Goal: Information Seeking & Learning: Learn about a topic

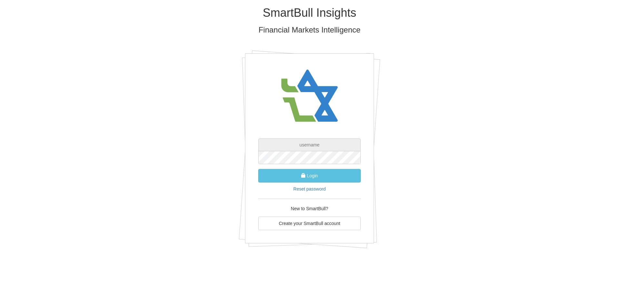
click at [323, 143] on input "text" at bounding box center [309, 145] width 103 height 13
type input "צ"
type input "MICHAL.ALSHECH@DBANK.CO.IL"
click at [258, 169] on button "Login" at bounding box center [309, 176] width 103 height 14
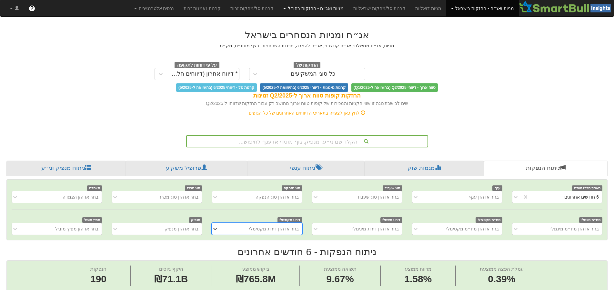
click at [310, 9] on link "מניות ואג״ח - החזקות בחו״ל" at bounding box center [313, 8] width 70 height 16
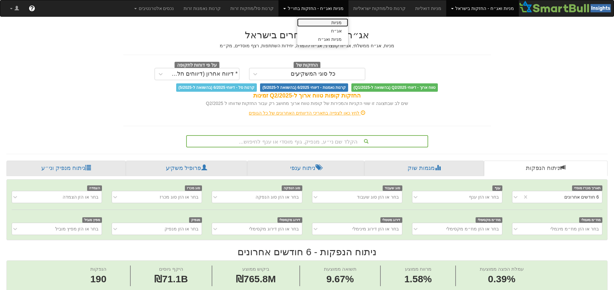
click at [334, 21] on link "מניות" at bounding box center [322, 22] width 51 height 8
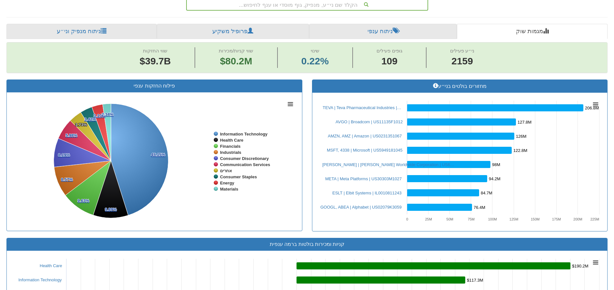
scroll to position [97, 0]
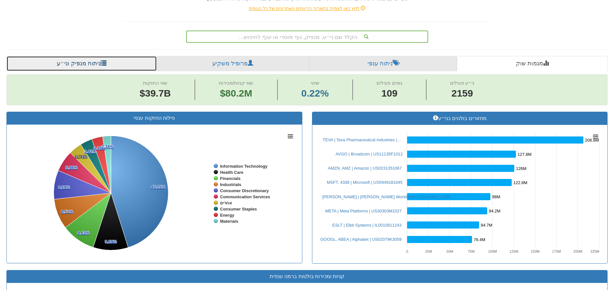
drag, startPoint x: 82, startPoint y: 65, endPoint x: 119, endPoint y: 48, distance: 41.1
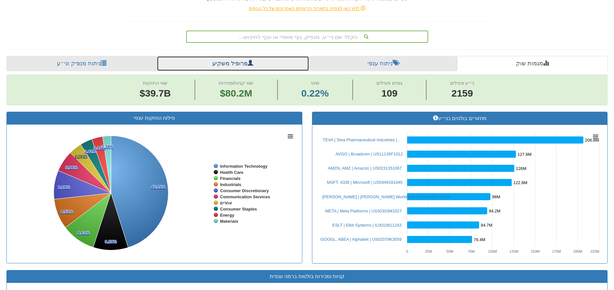
click at [247, 62] on span at bounding box center [250, 63] width 6 height 6
click at [253, 63] on link "פרופיל משקיע" at bounding box center [233, 63] width 152 height 15
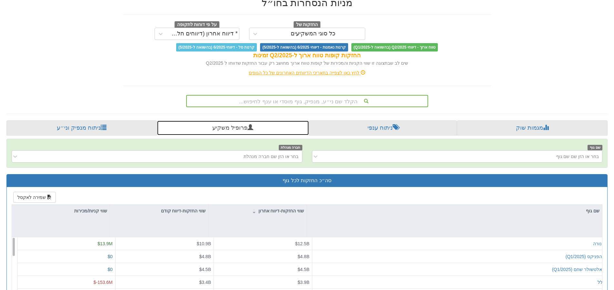
scroll to position [64, 0]
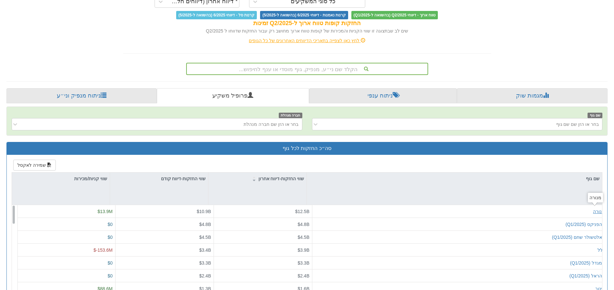
click at [594, 212] on div "מנורה" at bounding box center [599, 212] width 12 height 6
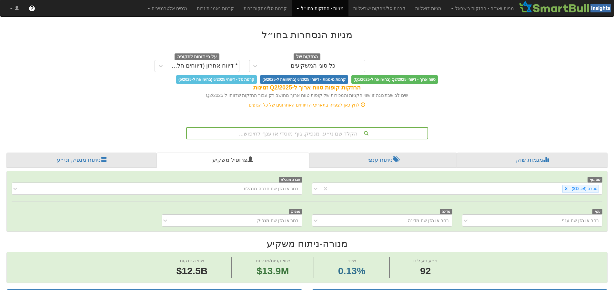
scroll to position [9, 0]
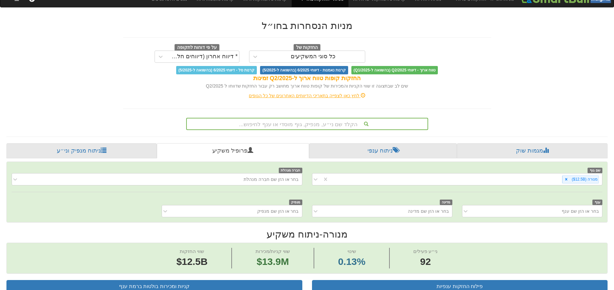
click at [325, 130] on div "הקלד שם ני״ע, מנפיק, גוף מוסדי או ענף לחיפוש..." at bounding box center [307, 124] width 242 height 12
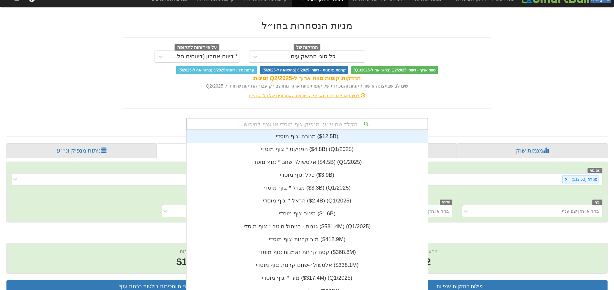
scroll to position [161, 0]
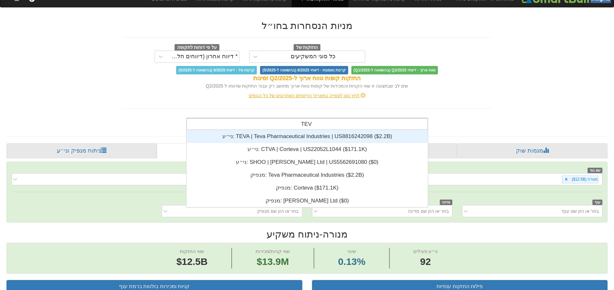
type input "TEVA"
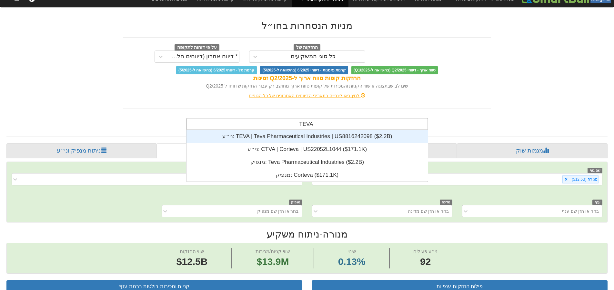
click at [324, 135] on div "ני״ע: ‎TEVA | Teva Pharmaceutical Industries | US8816242098 ‎($2.2B)‏" at bounding box center [306, 136] width 241 height 13
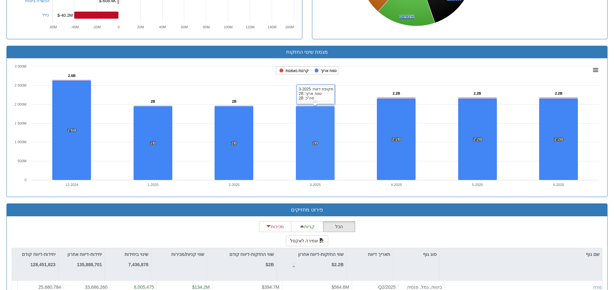
scroll to position [484, 0]
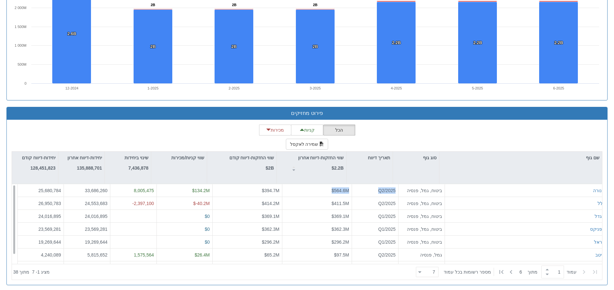
drag, startPoint x: 310, startPoint y: 191, endPoint x: 347, endPoint y: 184, distance: 37.5
click at [347, 184] on div "מנורה ביטוח, גמל, פנסיה Q2/2025 $564.6M $394.7M $134.2M 8,005,475 33,686,260 25…" at bounding box center [312, 190] width 590 height 13
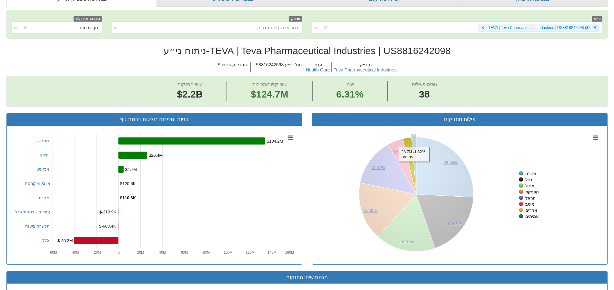
scroll to position [0, 0]
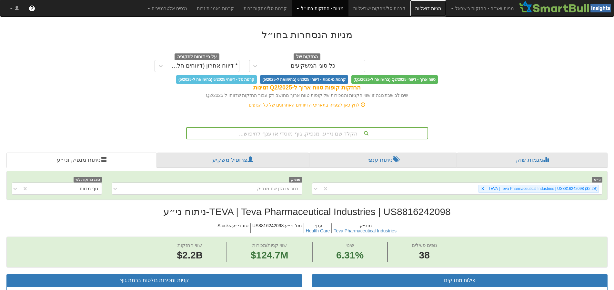
click at [431, 12] on link "מניות דואליות" at bounding box center [428, 8] width 36 height 16
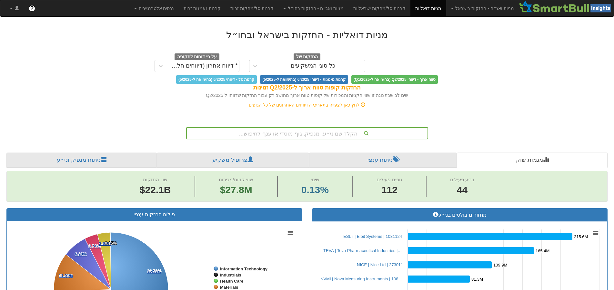
scroll to position [9, 0]
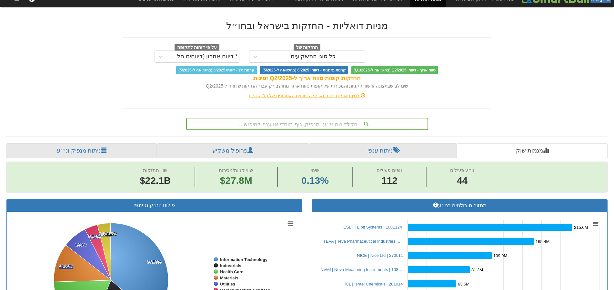
click at [316, 130] on div "הקלד שם ני״ע, מנפיק, גוף מוסדי או ענף לחיפוש..." at bounding box center [307, 124] width 242 height 12
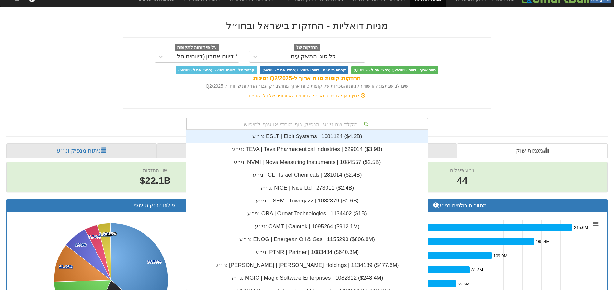
scroll to position [161, 0]
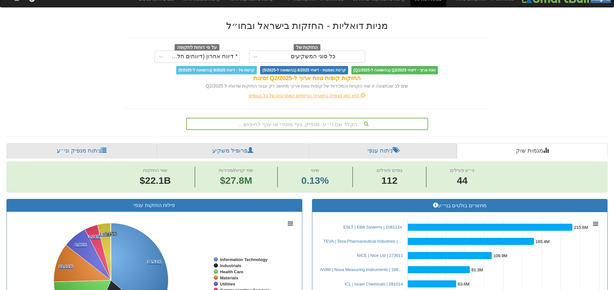
click at [89, 153] on link "ניתוח מנפיק וני״ע" at bounding box center [81, 150] width 150 height 15
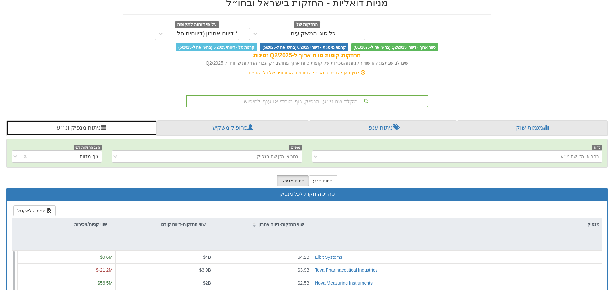
scroll to position [64, 0]
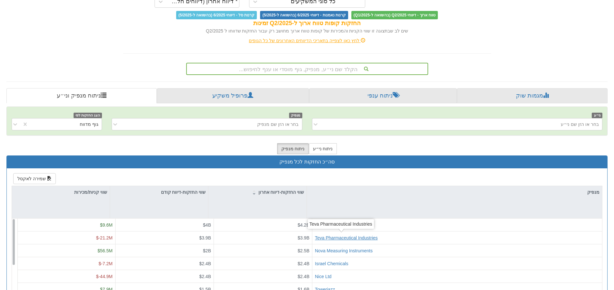
click at [342, 239] on div "Teva Pharmaceutical Industries" at bounding box center [346, 238] width 63 height 6
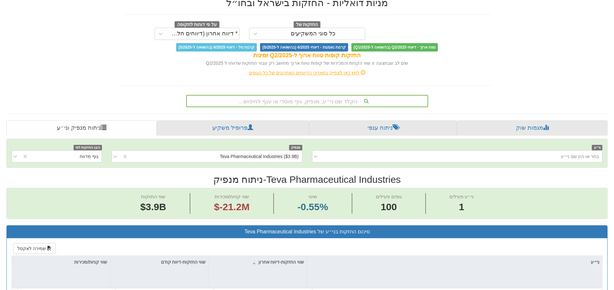
scroll to position [129, 0]
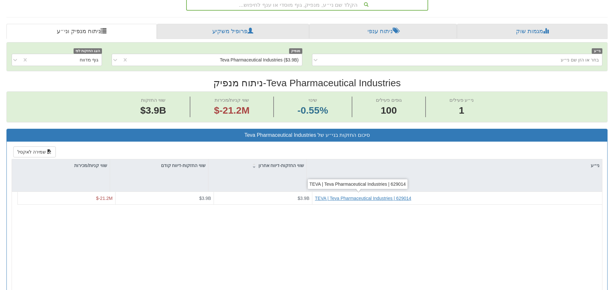
click at [348, 198] on div "TEVA | Teva Pharmaceutical Industries | 629014" at bounding box center [363, 198] width 96 height 6
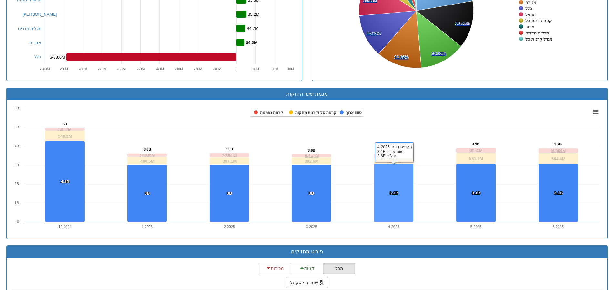
scroll to position [494, 0]
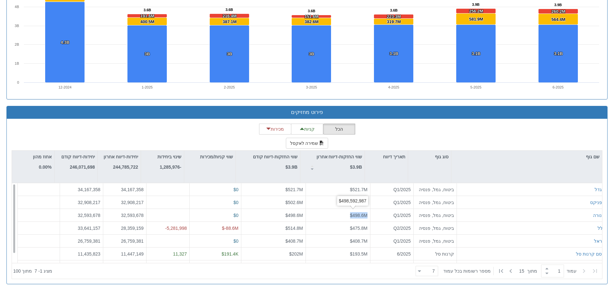
drag, startPoint x: 339, startPoint y: 215, endPoint x: 362, endPoint y: 214, distance: 23.2
click at [362, 214] on div "$498.6M" at bounding box center [338, 215] width 64 height 13
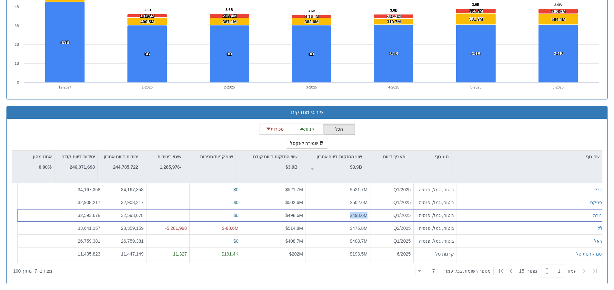
click at [594, 156] on div "שם גוף" at bounding box center [526, 157] width 151 height 12
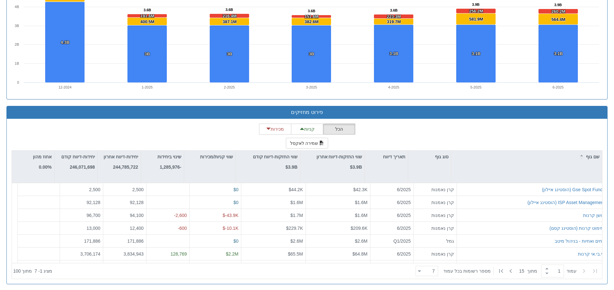
click at [594, 156] on div "שם גוף" at bounding box center [526, 157] width 151 height 12
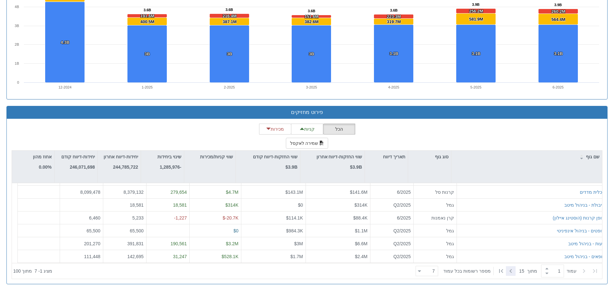
click at [510, 271] on icon at bounding box center [511, 272] width 8 height 8
type input "2"
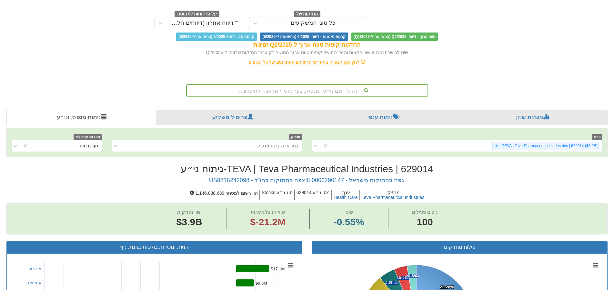
scroll to position [11, 0]
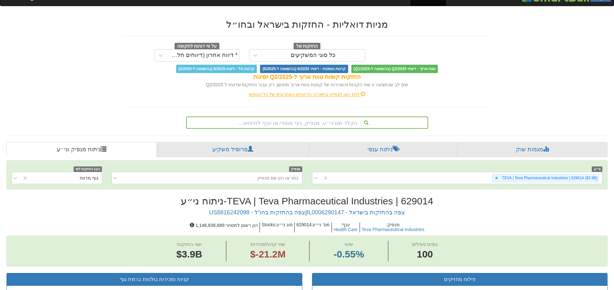
click at [73, 178] on div "גוף מדווח" at bounding box center [64, 178] width 73 height 10
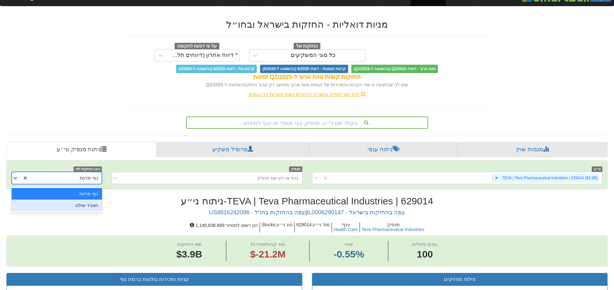
click at [291, 177] on div "בחר או הזן שם מנפיק" at bounding box center [278, 178] width 42 height 6
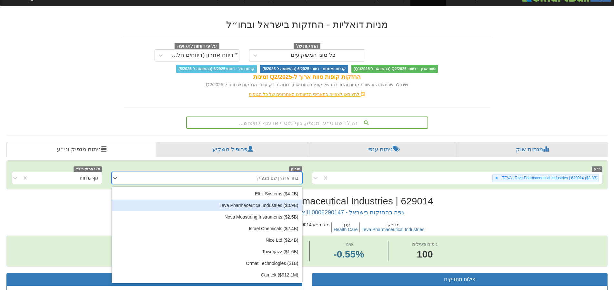
click at [294, 207] on div "Teva Pharmaceutical Industries ‎($3.9B‎)‎" at bounding box center [207, 206] width 190 height 12
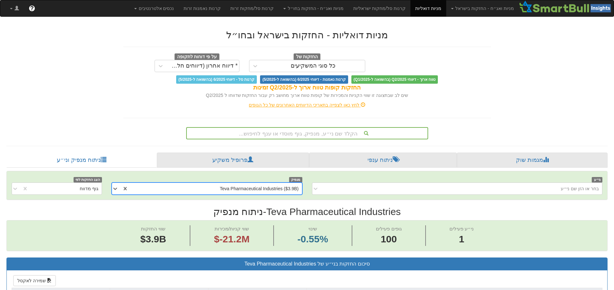
scroll to position [129, 0]
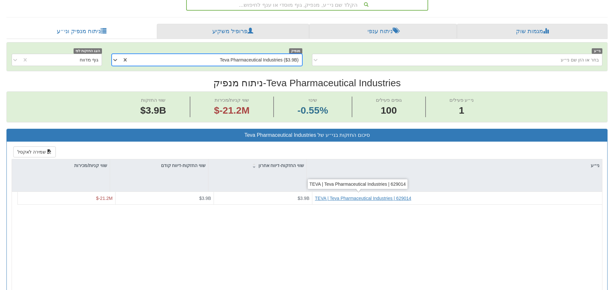
click at [320, 199] on div "TEVA | Teva Pharmaceutical Industries | 629014" at bounding box center [363, 198] width 96 height 6
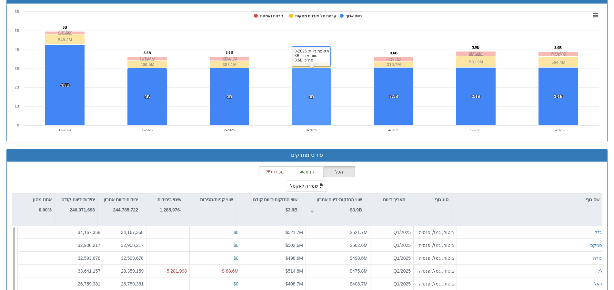
scroll to position [494, 0]
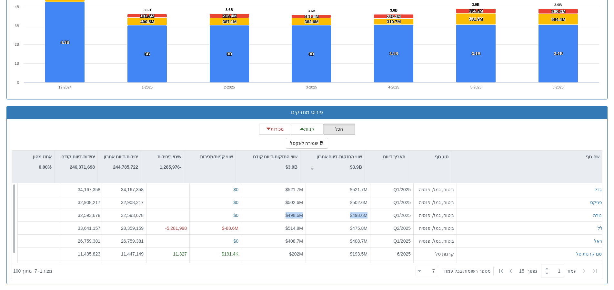
drag, startPoint x: 255, startPoint y: 211, endPoint x: 345, endPoint y: 208, distance: 90.3
click at [345, 209] on div "מנורה ביטוח, גמל, פנסיה Q1/2025 $498.6M $498.6M $0 32,593,678 32,593,678" at bounding box center [312, 215] width 590 height 13
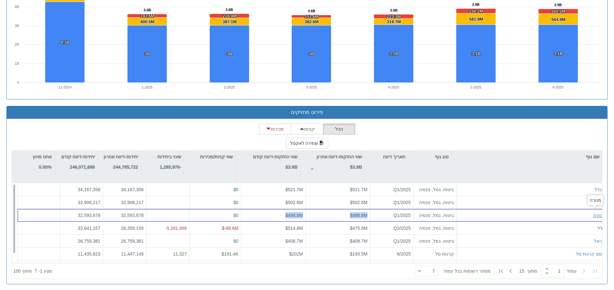
click at [597, 213] on div "מנורה" at bounding box center [599, 215] width 12 height 6
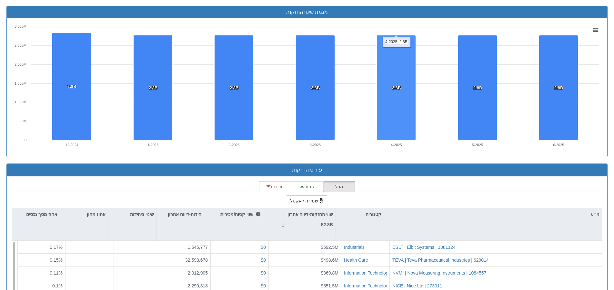
scroll to position [609, 0]
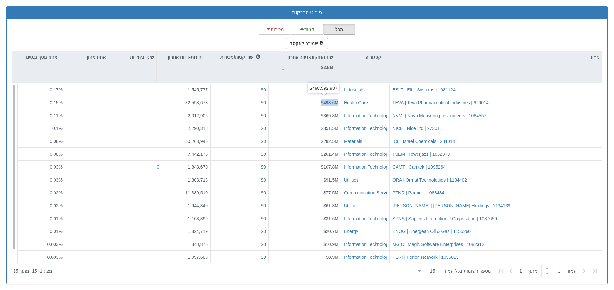
drag, startPoint x: 301, startPoint y: 102, endPoint x: 335, endPoint y: 100, distance: 33.9
click at [335, 100] on div "$498.6M" at bounding box center [305, 102] width 73 height 13
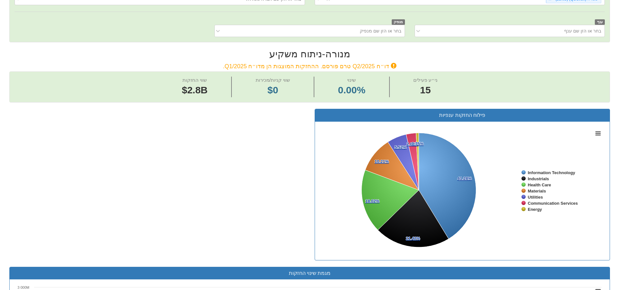
scroll to position [0, 0]
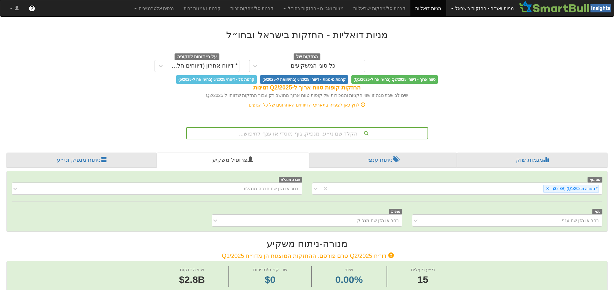
click at [507, 9] on link "מניות ואג״ח - החזקות בישראל" at bounding box center [482, 8] width 73 height 16
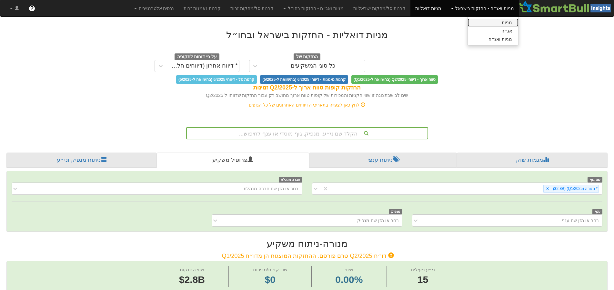
click at [507, 21] on link "מניות" at bounding box center [492, 22] width 51 height 8
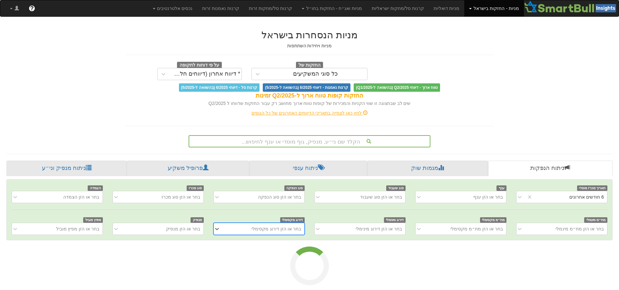
click at [348, 139] on div "הקלד שם ני״ע, מנפיק, גוף מוסדי או ענף לחיפוש..." at bounding box center [310, 141] width 242 height 12
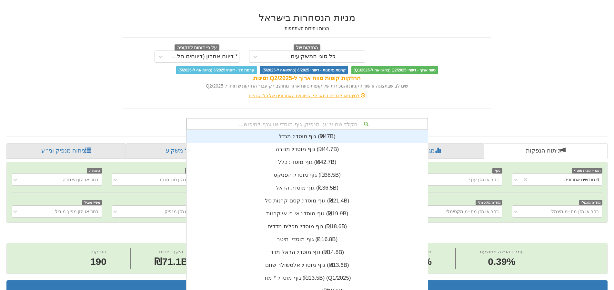
scroll to position [161, 0]
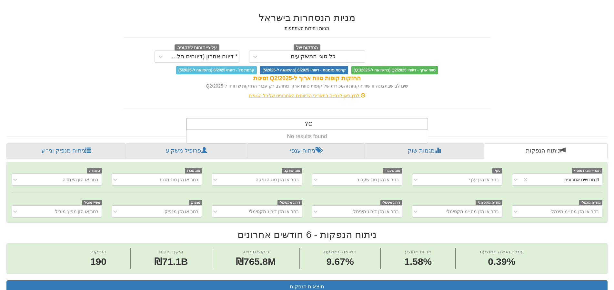
type input "Y"
type input "y"
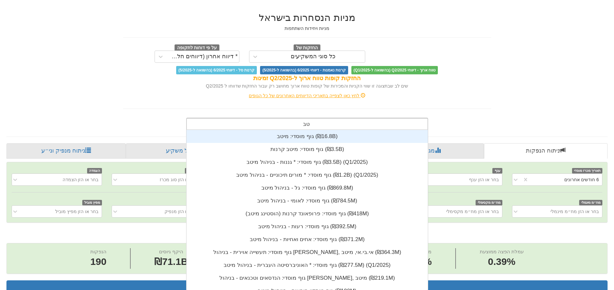
type input "טבע"
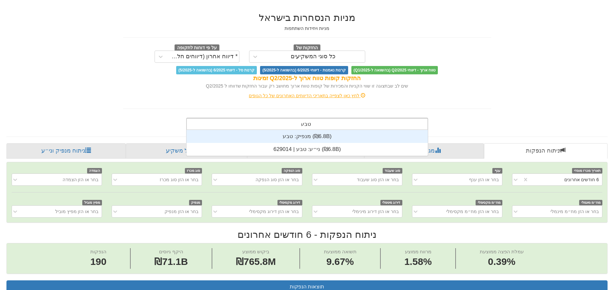
click at [319, 132] on div "מנפיק: ‏טבע ‎(₪6.8B)‎" at bounding box center [306, 136] width 241 height 13
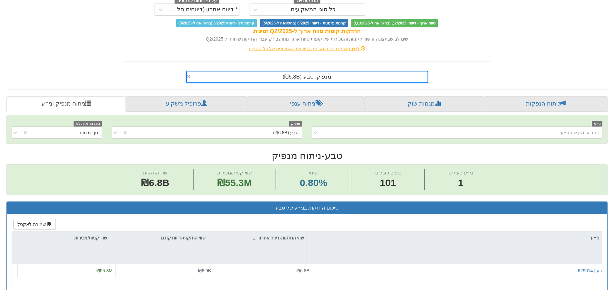
scroll to position [193, 0]
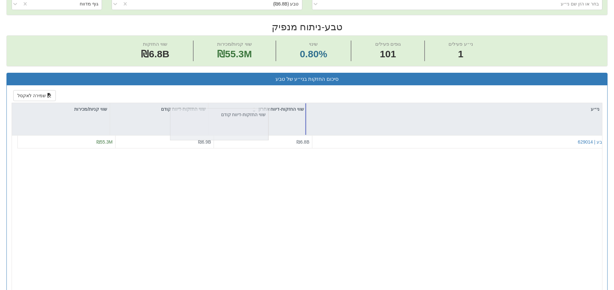
drag, startPoint x: 183, startPoint y: 133, endPoint x: 273, endPoint y: 141, distance: 90.0
click at [298, 141] on div "ני״ע שווי החזקות-דיווח אחרון שווי החזקות-דיווח קודם שווי קניות/מכירות שווי החזק…" at bounding box center [307, 199] width 590 height 193
click at [596, 142] on div "טבע | 629014" at bounding box center [590, 142] width 27 height 6
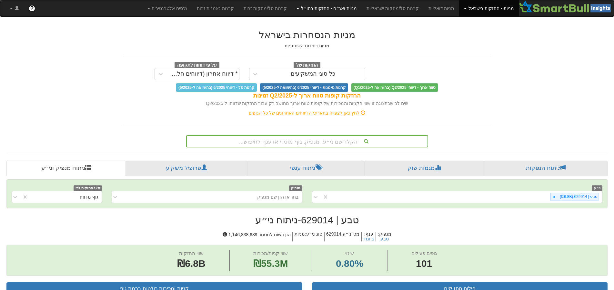
click at [326, 9] on link "מניות ואג״ח - החזקות בחו״ל" at bounding box center [326, 8] width 70 height 16
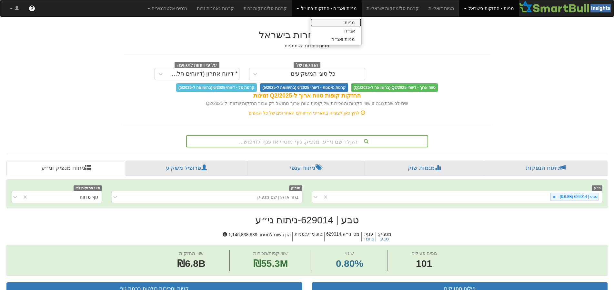
click at [349, 23] on link "מניות" at bounding box center [335, 22] width 51 height 8
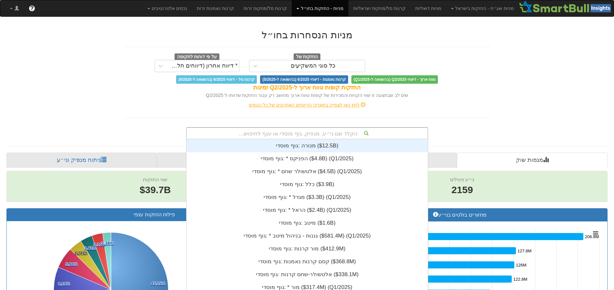
scroll to position [6, 0]
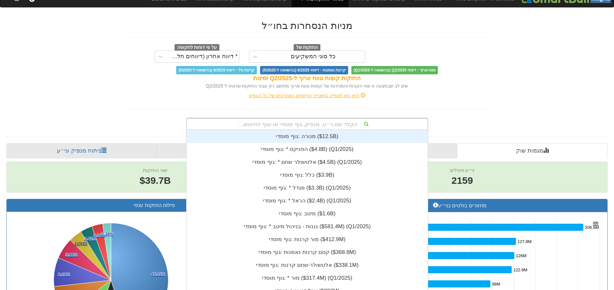
click at [288, 130] on div "הקלד שם ני״ע, מנפיק, גוף מוסדי או ענף לחיפוש... גוף מוסדי: ‎[PERSON_NAME] ‎($12…" at bounding box center [307, 124] width 242 height 12
type input "א"
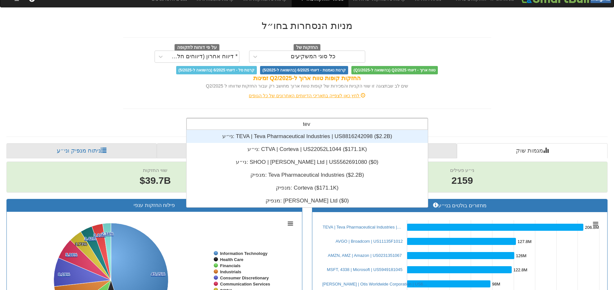
type input "teva"
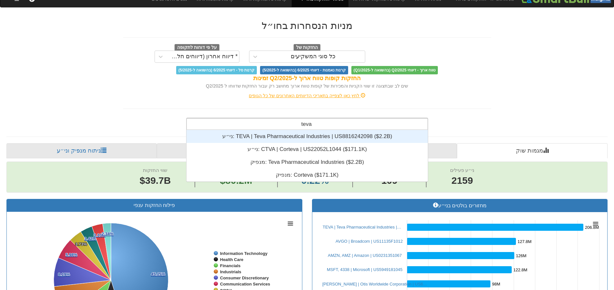
scroll to position [52, 0]
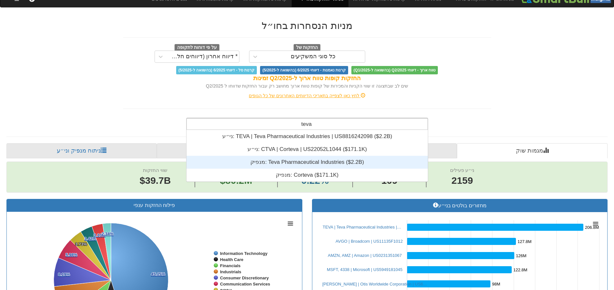
click at [289, 163] on div "מנפיק: ‎Teva Pharmaceutical Industries ‎($2.2B)‏" at bounding box center [306, 162] width 241 height 13
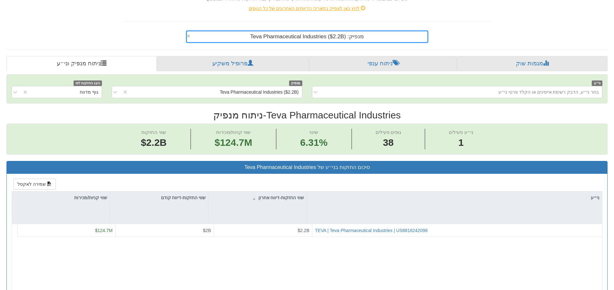
scroll to position [129, 0]
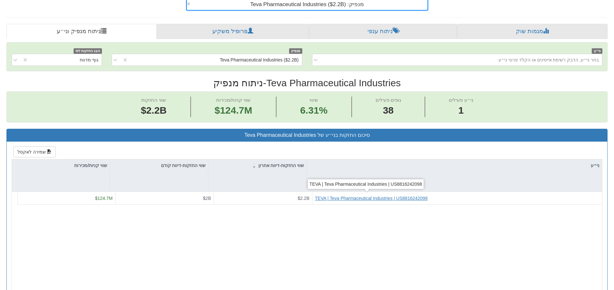
click at [370, 197] on div "TEVA | Teva Pharmaceutical Industries | US8816242098" at bounding box center [371, 198] width 113 height 6
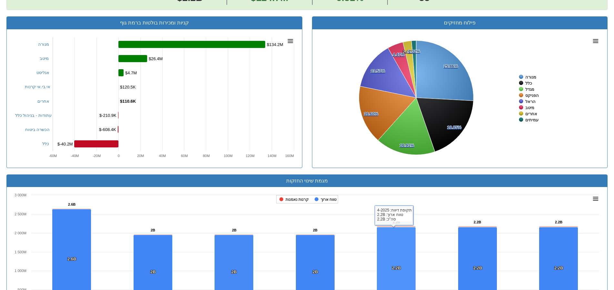
scroll to position [193, 0]
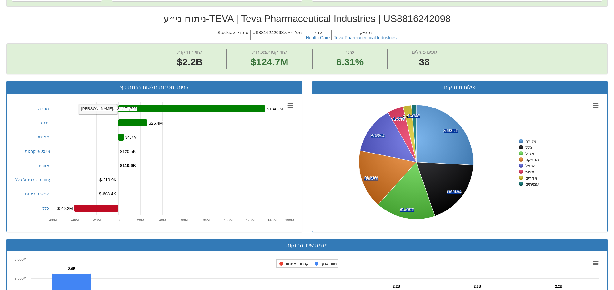
click at [252, 108] on rect at bounding box center [191, 108] width 147 height 7
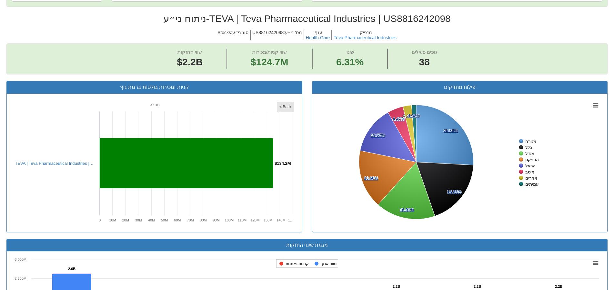
click at [285, 105] on tspan "< Back" at bounding box center [285, 107] width 12 height 5
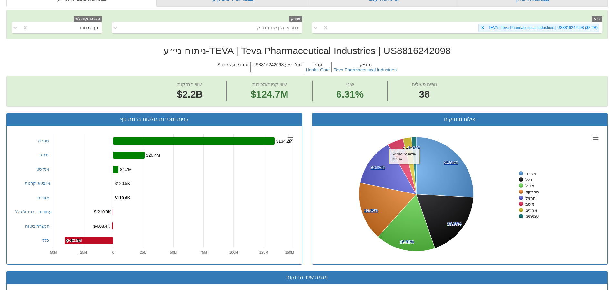
scroll to position [97, 0]
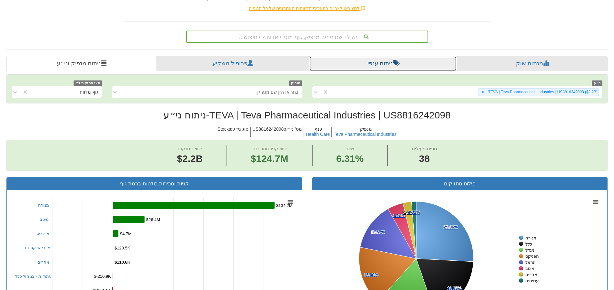
click at [362, 64] on link "ניתוח ענפי" at bounding box center [383, 63] width 148 height 15
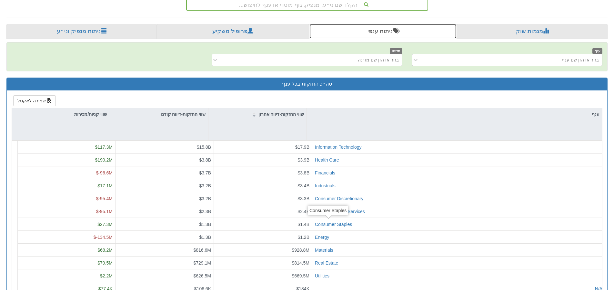
scroll to position [152, 0]
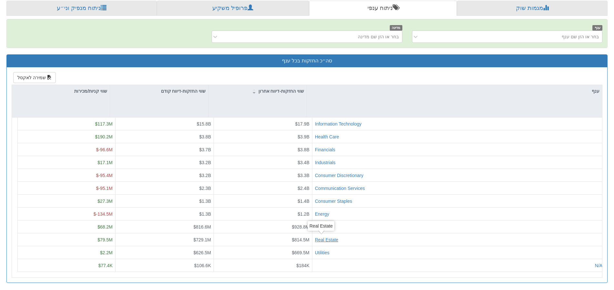
click at [327, 237] on div "Real Estate" at bounding box center [326, 240] width 23 height 6
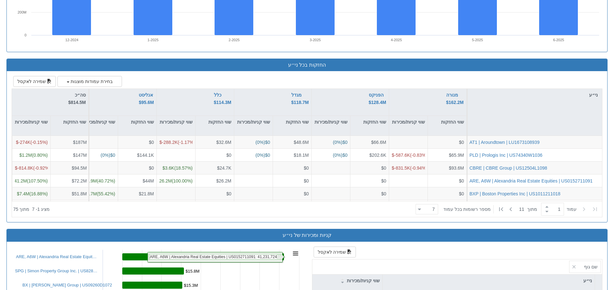
scroll to position [580, 0]
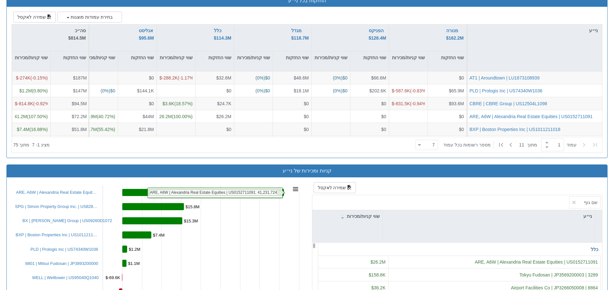
click at [157, 191] on rect at bounding box center [203, 192] width 162 height 7
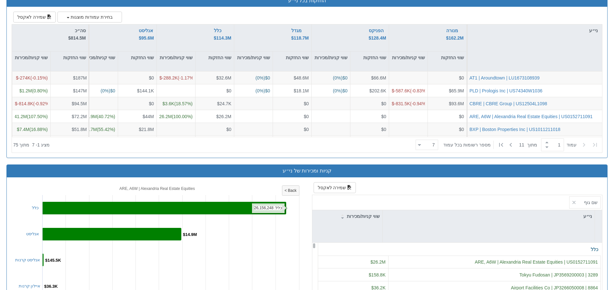
click at [81, 208] on rect at bounding box center [164, 208] width 244 height 13
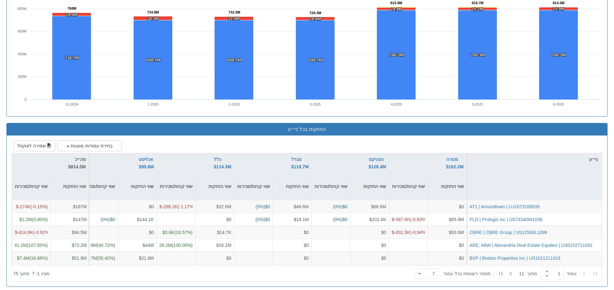
scroll to position [419, 0]
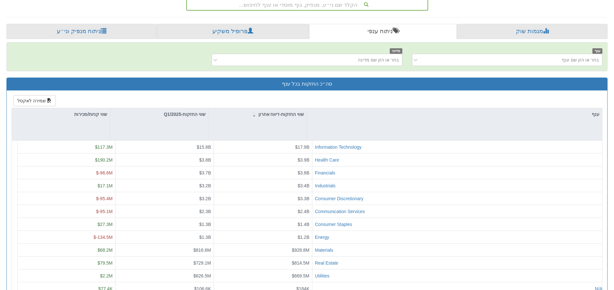
scroll to position [152, 0]
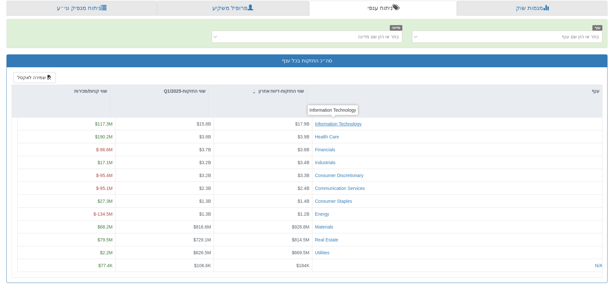
click at [338, 123] on div "Information Technology" at bounding box center [338, 124] width 47 height 6
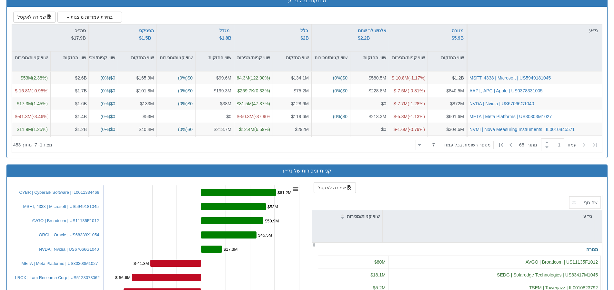
scroll to position [613, 0]
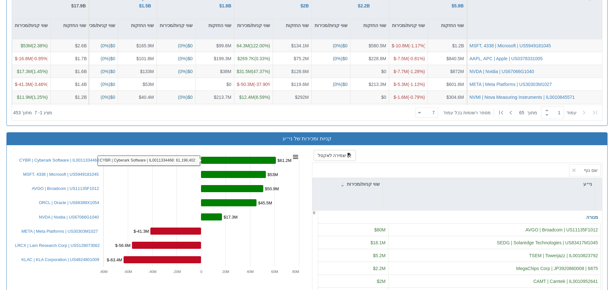
click at [264, 159] on rect at bounding box center [238, 160] width 75 height 7
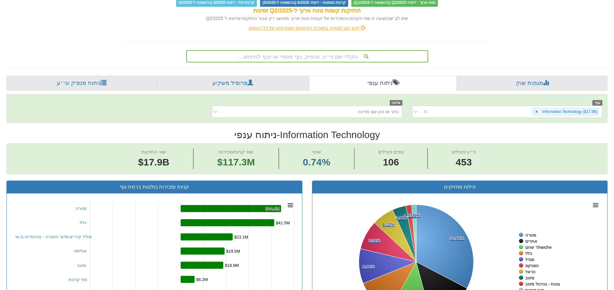
scroll to position [0, 0]
